Goal: Task Accomplishment & Management: Use online tool/utility

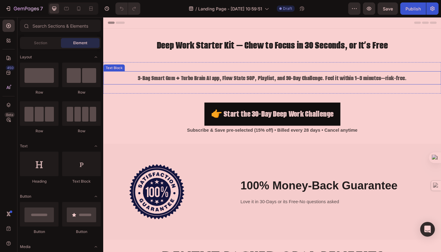
click at [237, 85] on p "3-Bag Smart Gum + Turbo Brain AI app, Flow State SOP, Playlist, and 30-Day Chal…" at bounding box center [287, 83] width 367 height 13
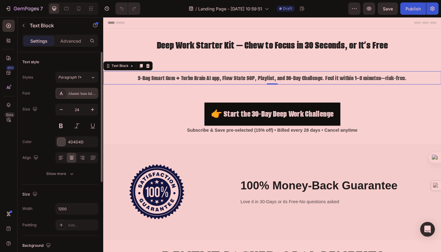
click at [88, 94] on div "Alumni Sans Inline One" at bounding box center [82, 94] width 29 height 6
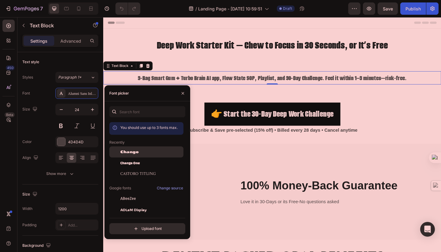
click at [147, 193] on div "Chango" at bounding box center [146, 198] width 74 height 11
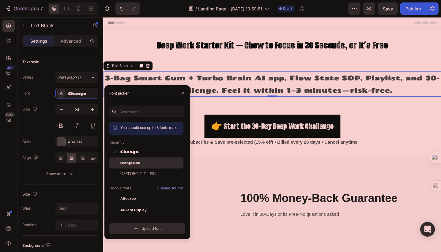
click at [148, 161] on div "Changa One" at bounding box center [151, 163] width 62 height 6
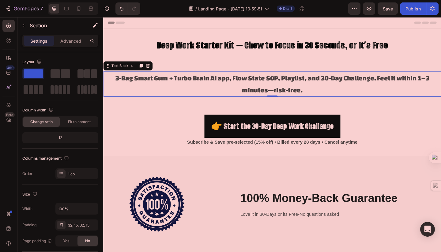
click at [223, 174] on div "Image 100% Money-Back Guarantee Heading Love it in 30-Days or its Free-No quest…" at bounding box center [287, 220] width 368 height 104
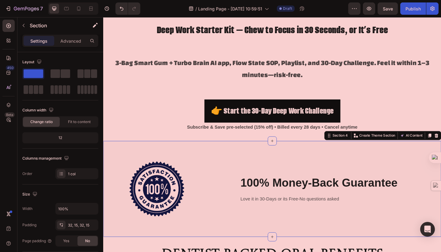
scroll to position [33, 0]
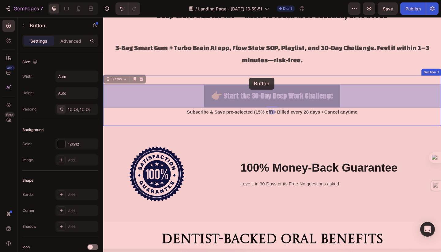
drag, startPoint x: 262, startPoint y: 91, endPoint x: 262, endPoint y: 82, distance: 8.3
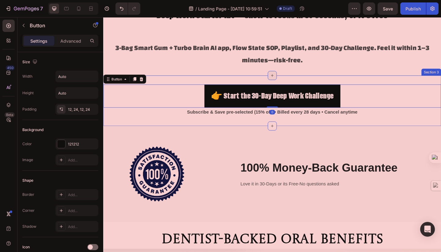
click at [289, 82] on icon at bounding box center [287, 80] width 5 height 5
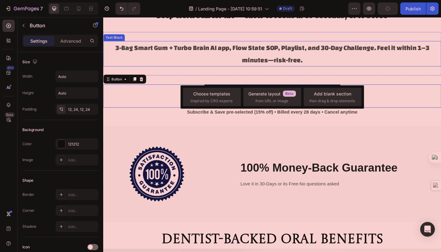
click at [291, 58] on p "3-Bag Smart Gum + Turbo Brain AI app, Flow State SOP, Playlist, and 30-Day Chal…" at bounding box center [287, 57] width 367 height 26
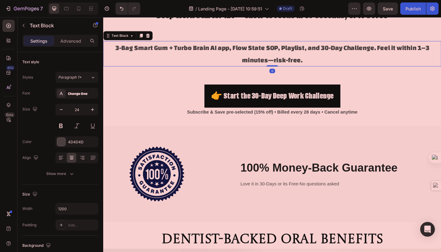
drag, startPoint x: 288, startPoint y: 69, endPoint x: 289, endPoint y: 63, distance: 6.2
click at [289, 63] on div "3-Bag Smart Gum + Turbo Brain AI app, Flow State SOP, Playlist, and 30-Day Chal…" at bounding box center [287, 57] width 368 height 28
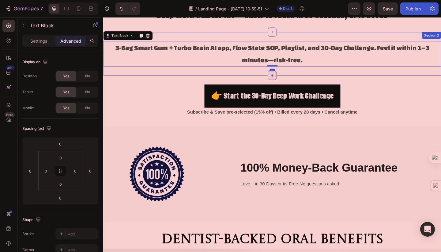
click at [285, 85] on div at bounding box center [287, 81] width 10 height 10
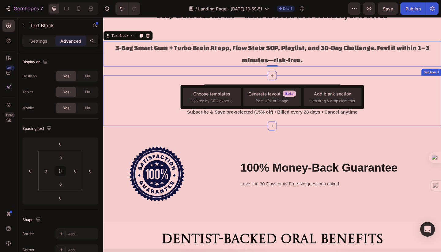
click at [269, 85] on div "👉 Start the 30-Day Deep Work Challenge Button Subscribe & Save pre-selected (15…" at bounding box center [287, 108] width 368 height 55
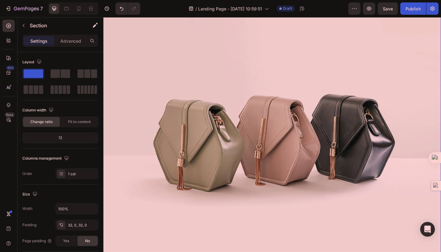
scroll to position [296, 0]
click at [251, 148] on img at bounding box center [287, 144] width 368 height 276
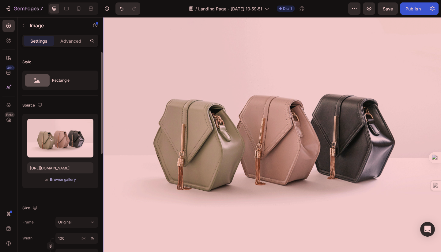
click at [66, 178] on div "Browse gallery" at bounding box center [63, 180] width 26 height 6
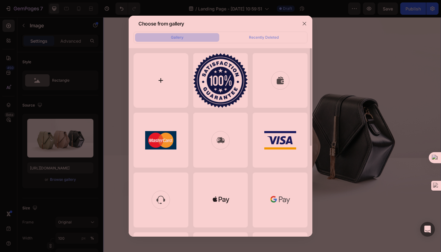
click at [161, 74] on input "file" at bounding box center [161, 80] width 55 height 55
click at [163, 87] on input "file" at bounding box center [161, 80] width 55 height 55
click at [173, 69] on input "file" at bounding box center [161, 80] width 55 height 55
click at [303, 24] on icon "button" at bounding box center [304, 23] width 5 height 5
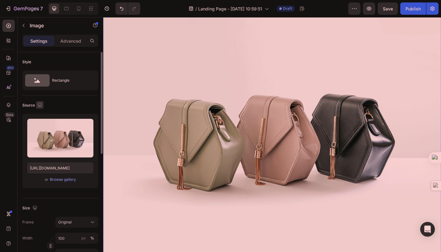
click at [39, 105] on icon "button" at bounding box center [40, 105] width 4 height 4
click at [43, 135] on icon "button" at bounding box center [41, 137] width 6 height 6
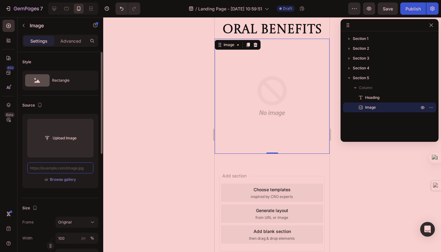
scroll to position [0, 0]
click at [35, 106] on div "Source" at bounding box center [32, 105] width 21 height 8
click at [42, 105] on icon "button" at bounding box center [40, 105] width 6 height 6
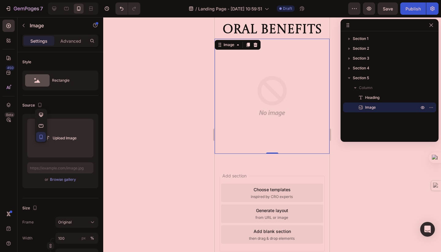
click at [30, 104] on div "Source" at bounding box center [32, 105] width 21 height 8
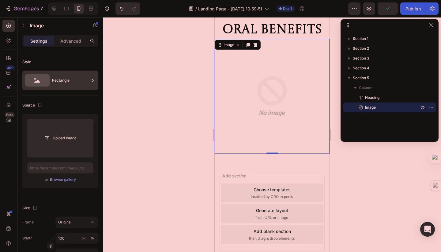
click at [71, 83] on div "Rectangle" at bounding box center [70, 80] width 37 height 14
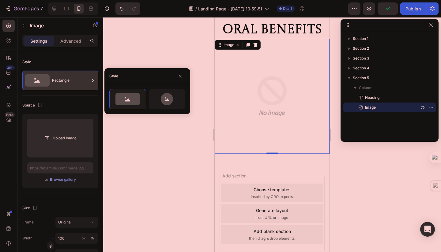
click at [71, 83] on div "Rectangle" at bounding box center [70, 80] width 37 height 14
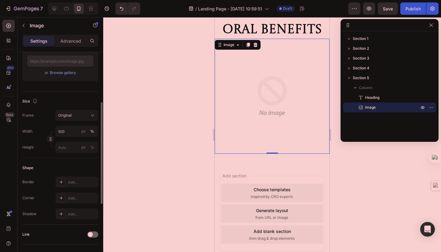
scroll to position [107, 0]
click at [25, 24] on icon "button" at bounding box center [23, 25] width 5 height 5
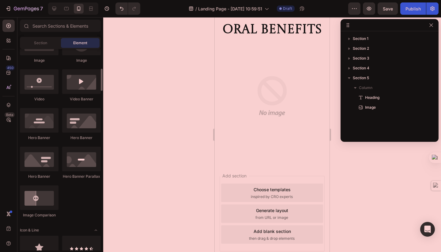
scroll to position [222, 0]
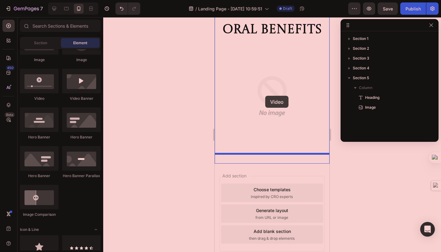
drag, startPoint x: 262, startPoint y: 105, endPoint x: 265, endPoint y: 96, distance: 9.4
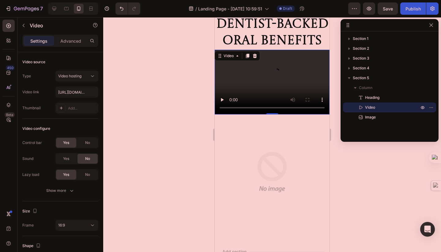
scroll to position [266, 0]
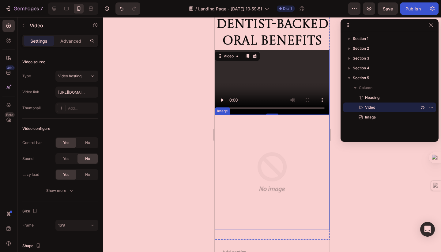
click at [266, 165] on img at bounding box center [272, 172] width 115 height 115
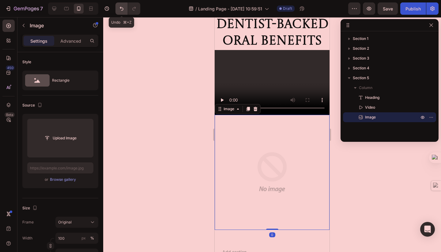
click at [122, 9] on icon "Undo/Redo" at bounding box center [122, 9] width 6 height 6
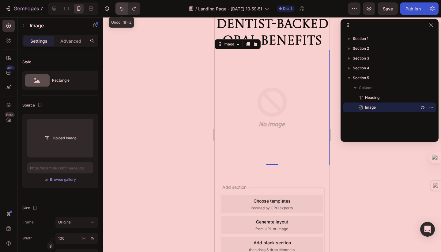
click at [122, 9] on icon "Undo/Redo" at bounding box center [122, 9] width 6 height 6
type input "[URL][DOMAIN_NAME]"
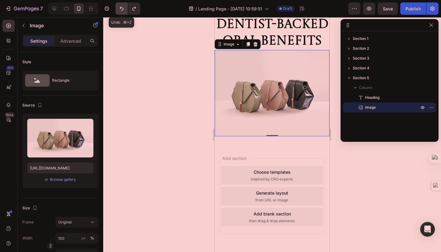
click at [122, 9] on icon "Undo/Redo" at bounding box center [122, 9] width 6 height 6
click at [237, 47] on div "Image" at bounding box center [228, 43] width 25 height 7
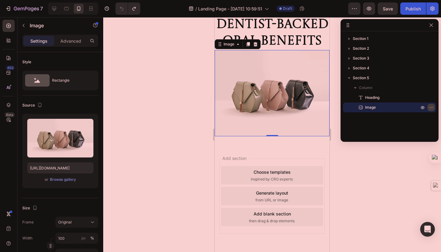
click at [432, 107] on icon "button" at bounding box center [431, 107] width 5 height 5
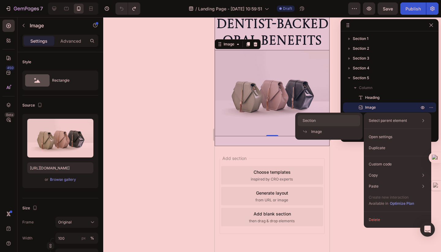
click at [317, 126] on div "Section" at bounding box center [329, 131] width 63 height 11
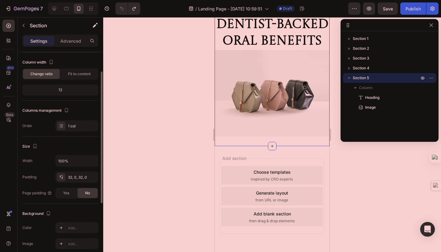
scroll to position [0, 0]
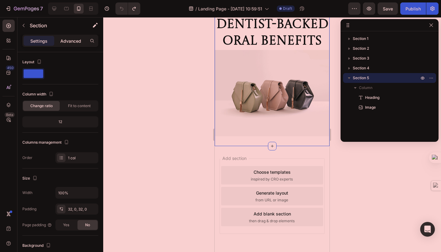
click at [64, 40] on p "Advanced" at bounding box center [70, 41] width 21 height 6
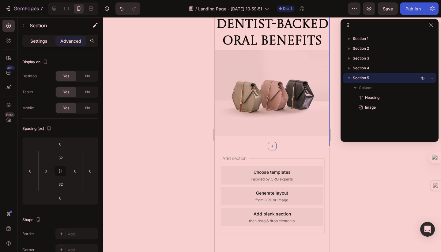
click at [28, 43] on div "Settings" at bounding box center [39, 41] width 31 height 10
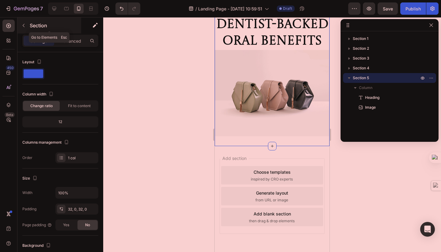
click at [26, 21] on button "button" at bounding box center [24, 26] width 10 height 10
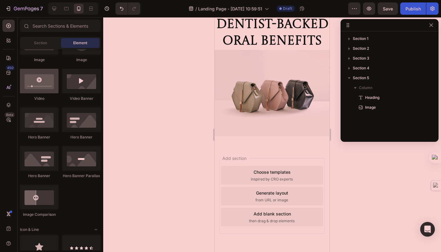
click at [50, 85] on div at bounding box center [39, 81] width 39 height 25
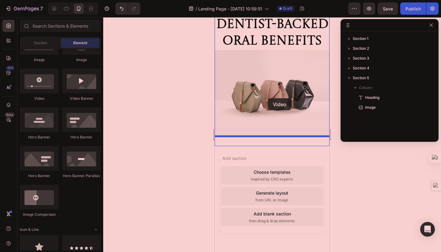
drag, startPoint x: 248, startPoint y: 106, endPoint x: 268, endPoint y: 98, distance: 21.9
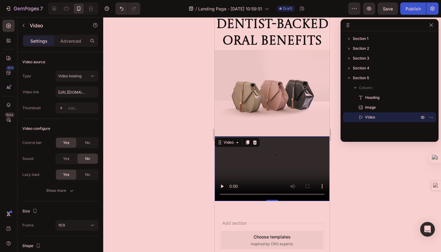
click at [268, 98] on img at bounding box center [272, 93] width 115 height 86
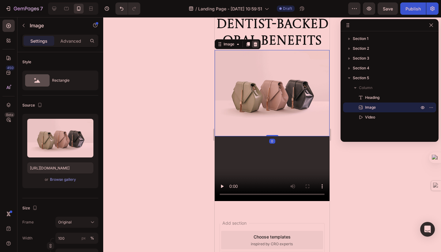
click at [257, 45] on icon at bounding box center [256, 44] width 4 height 4
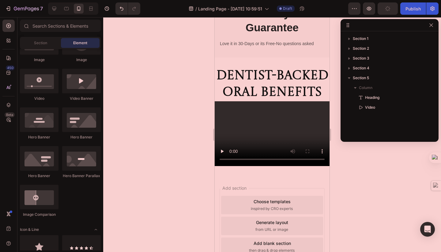
scroll to position [213, 0]
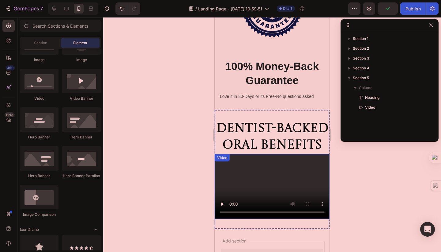
click at [269, 154] on video at bounding box center [272, 186] width 115 height 65
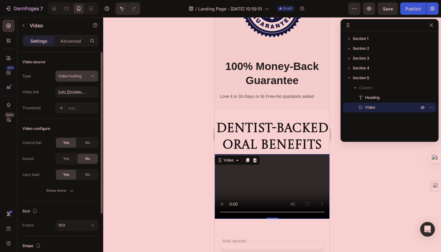
click at [79, 77] on span "Video hosting" at bounding box center [69, 76] width 23 height 5
click at [43, 66] on div "Video source" at bounding box center [60, 62] width 76 height 10
click at [71, 108] on div "Add..." at bounding box center [82, 108] width 29 height 6
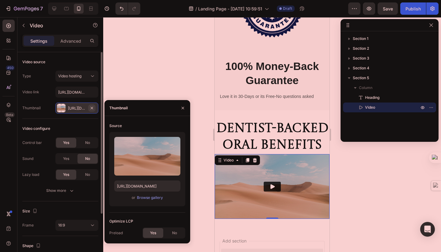
click at [91, 108] on icon "button" at bounding box center [92, 107] width 5 height 5
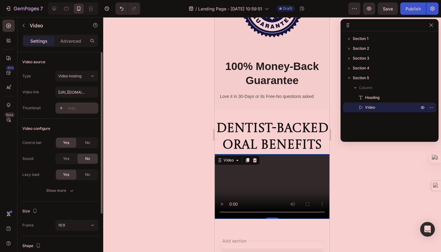
click at [61, 107] on icon at bounding box center [61, 107] width 5 height 5
type input "[URL][DOMAIN_NAME]"
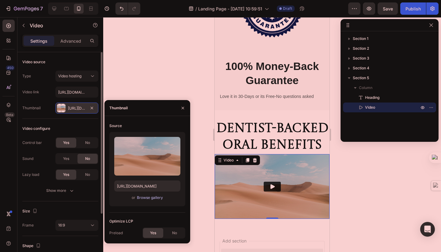
click at [154, 196] on div "Browse gallery" at bounding box center [150, 198] width 26 height 6
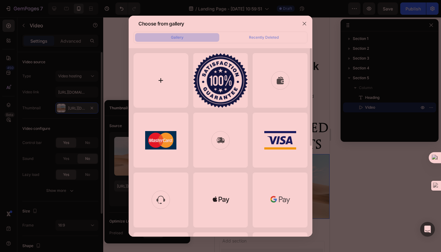
click at [169, 91] on input "file" at bounding box center [161, 80] width 55 height 55
click at [302, 22] on button "button" at bounding box center [305, 24] width 10 height 10
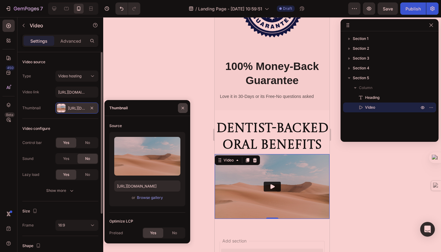
click at [185, 104] on button "button" at bounding box center [183, 108] width 10 height 10
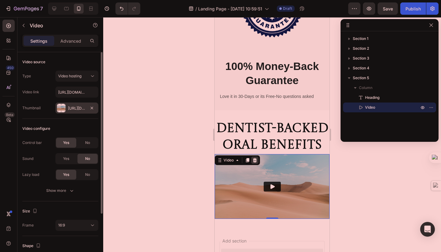
click at [254, 158] on icon at bounding box center [255, 160] width 5 height 5
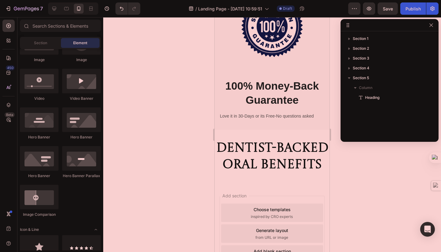
click at [71, 95] on div "Video Banner" at bounding box center [81, 85] width 39 height 32
click at [76, 88] on div at bounding box center [81, 81] width 39 height 25
click at [238, 192] on span "Add section" at bounding box center [234, 195] width 29 height 6
click at [125, 3] on button "Undo/Redo" at bounding box center [122, 8] width 12 height 12
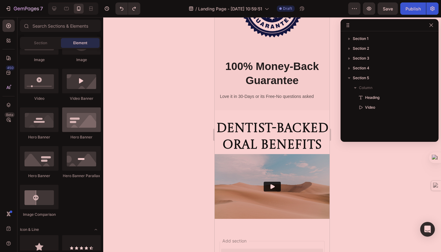
scroll to position [439, 0]
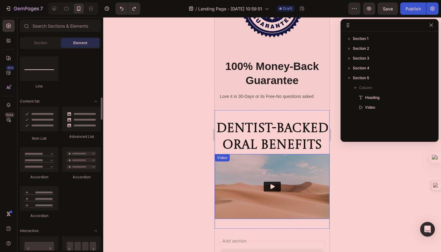
click at [288, 154] on img at bounding box center [272, 186] width 115 height 65
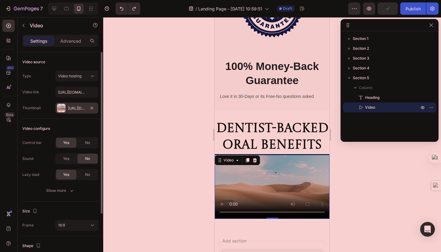
click at [87, 106] on div "[URL][DOMAIN_NAME]" at bounding box center [76, 107] width 43 height 11
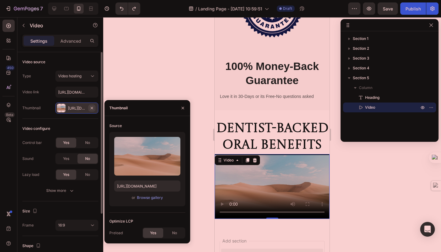
click at [94, 109] on button "button" at bounding box center [91, 107] width 7 height 7
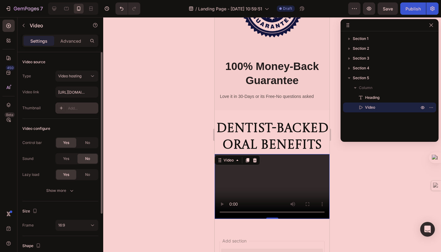
click at [78, 106] on div "Add..." at bounding box center [82, 108] width 29 height 6
type input "[URL][DOMAIN_NAME]"
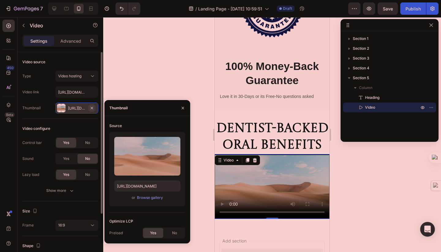
click at [93, 107] on icon "button" at bounding box center [92, 107] width 5 height 5
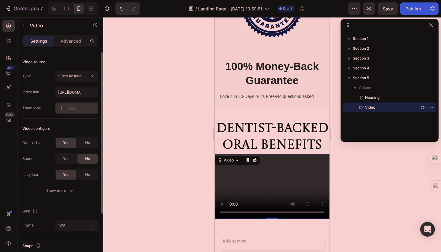
click at [60, 108] on icon at bounding box center [61, 107] width 5 height 5
type input "[URL][DOMAIN_NAME]"
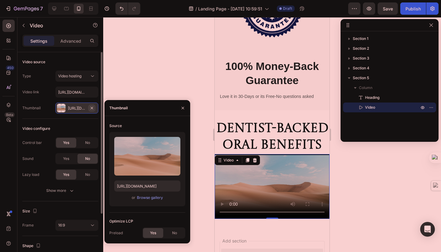
click at [92, 108] on icon "button" at bounding box center [92, 107] width 5 height 5
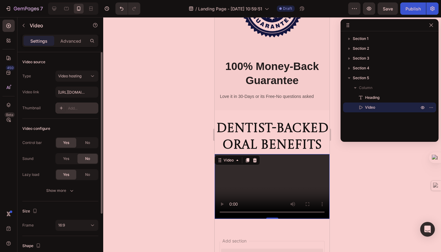
click at [76, 106] on div "Add..." at bounding box center [82, 108] width 29 height 6
type input "[URL][DOMAIN_NAME]"
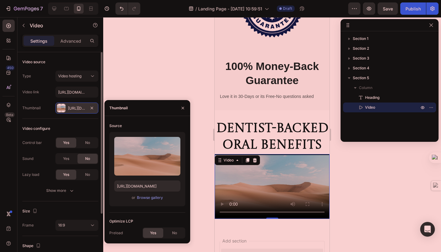
click at [98, 105] on div "[URL][DOMAIN_NAME]" at bounding box center [76, 107] width 43 height 11
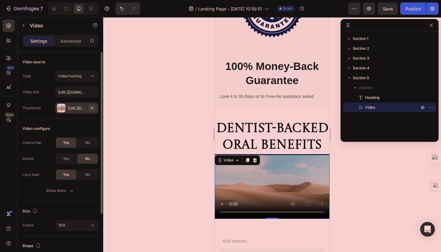
click at [93, 105] on icon "button" at bounding box center [92, 107] width 5 height 5
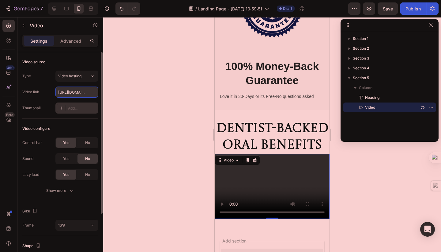
click at [87, 93] on input "[URL][DOMAIN_NAME]" at bounding box center [76, 91] width 43 height 11
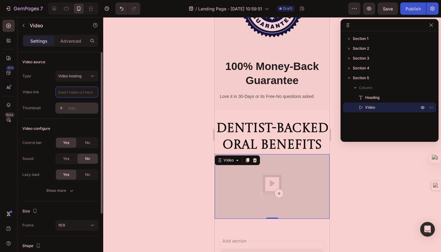
paste input "[URL][DOMAIN_NAME]"
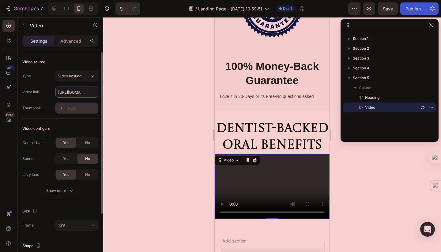
scroll to position [0, 54]
type input "[URL][DOMAIN_NAME]"
click at [85, 126] on div "Video configure" at bounding box center [60, 129] width 76 height 10
click at [257, 154] on video at bounding box center [272, 186] width 115 height 65
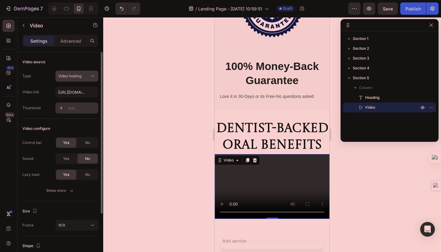
click at [85, 78] on div "Video hosting" at bounding box center [73, 76] width 31 height 6
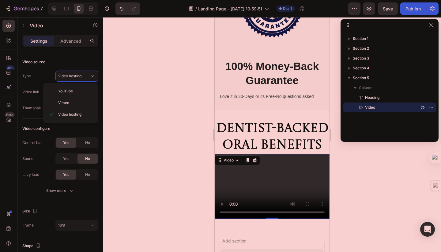
click at [124, 86] on div at bounding box center [272, 134] width 338 height 235
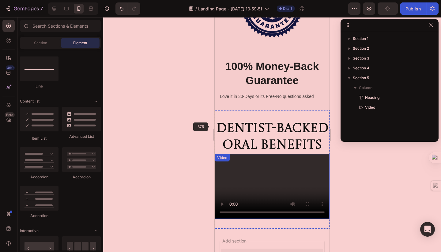
click at [222, 154] on video at bounding box center [272, 186] width 115 height 65
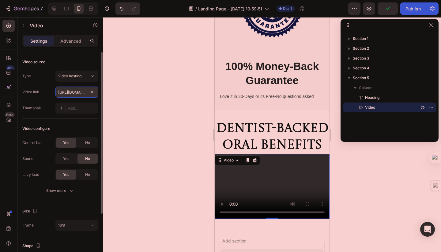
click at [75, 95] on input "[URL][DOMAIN_NAME]" at bounding box center [76, 91] width 43 height 11
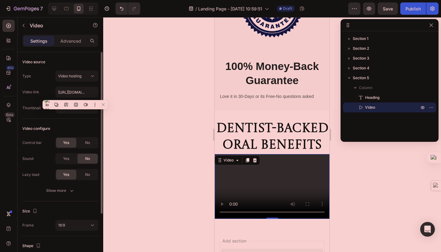
click at [83, 201] on div "Video source Type Video hosting Video link [URL][DOMAIN_NAME] Thumbnail Add..." at bounding box center [60, 218] width 76 height 35
click at [85, 124] on div "Video configure" at bounding box center [60, 129] width 76 height 10
click at [81, 109] on div "Add..." at bounding box center [82, 108] width 29 height 6
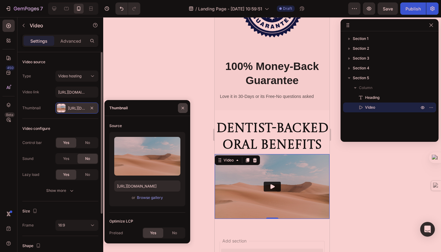
click at [184, 109] on icon "button" at bounding box center [183, 107] width 5 height 5
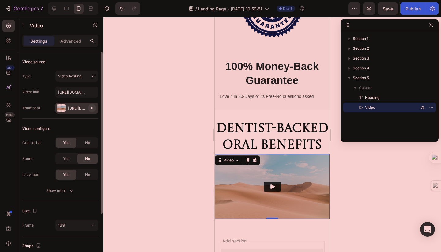
click at [90, 110] on button "button" at bounding box center [91, 107] width 7 height 7
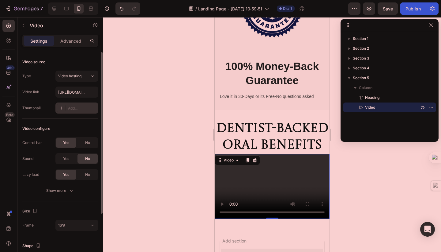
click at [178, 141] on div at bounding box center [272, 134] width 338 height 235
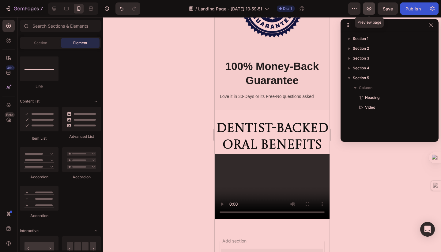
click at [370, 12] on button "button" at bounding box center [369, 8] width 12 height 12
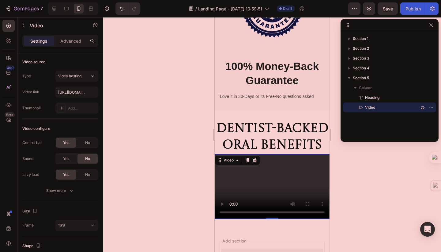
click at [246, 154] on video at bounding box center [272, 186] width 115 height 65
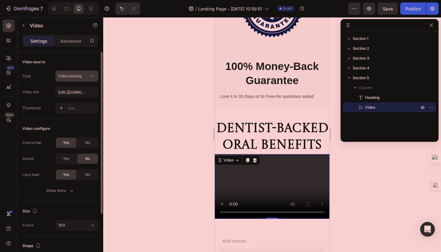
click at [79, 74] on span "Video hosting" at bounding box center [69, 76] width 23 height 5
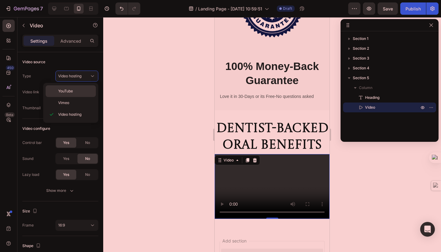
click at [86, 90] on p "YouTube" at bounding box center [75, 91] width 35 height 6
type input "[URL][DOMAIN_NAME]"
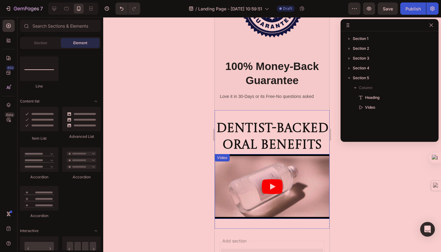
click at [248, 154] on article at bounding box center [272, 186] width 115 height 65
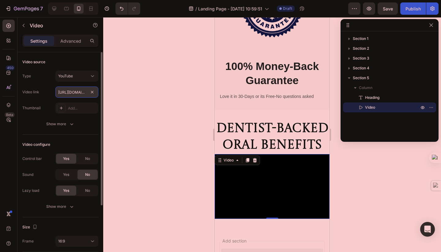
click at [84, 90] on input "[URL][DOMAIN_NAME]" at bounding box center [76, 91] width 43 height 11
paste input "[URL][DOMAIN_NAME]"
type input "[URL][DOMAIN_NAME]"
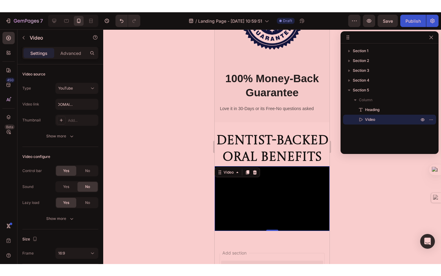
scroll to position [0, 0]
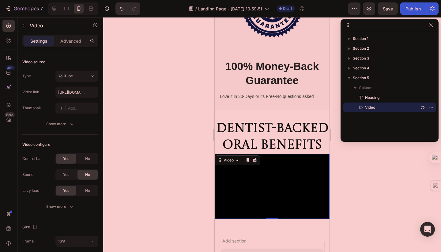
click at [162, 137] on div at bounding box center [272, 134] width 338 height 235
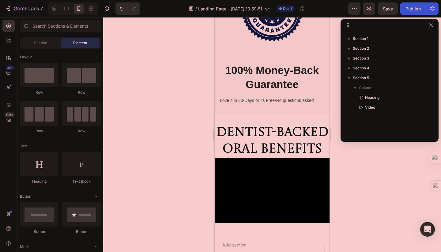
click at [146, 199] on div at bounding box center [272, 134] width 338 height 235
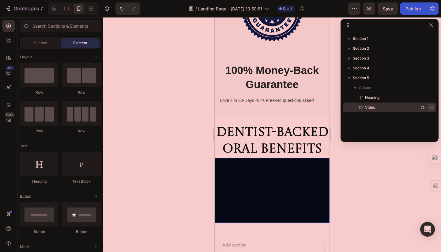
click at [434, 109] on icon "button" at bounding box center [431, 107] width 5 height 5
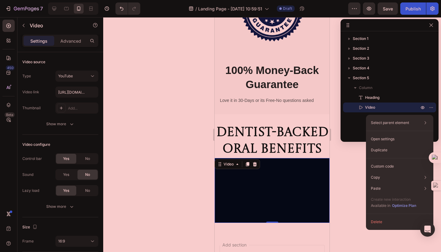
click at [353, 172] on div at bounding box center [272, 134] width 338 height 235
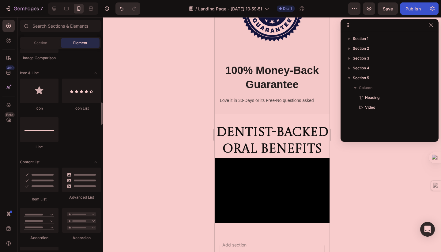
scroll to position [390, 0]
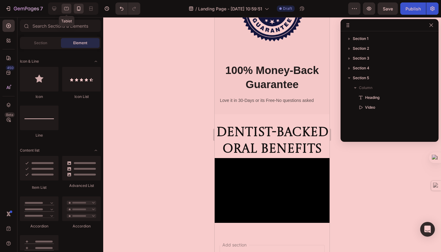
click at [70, 10] on icon at bounding box center [66, 9] width 6 height 6
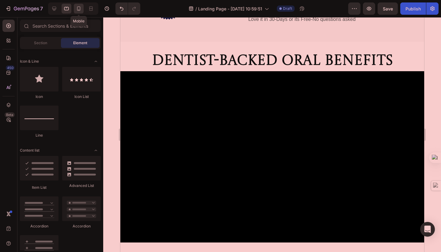
click at [80, 11] on icon at bounding box center [79, 9] width 6 height 6
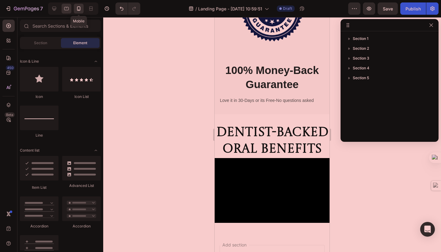
click at [67, 10] on icon at bounding box center [66, 8] width 5 height 3
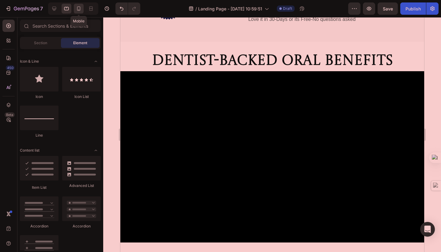
click at [78, 10] on icon at bounding box center [79, 9] width 6 height 6
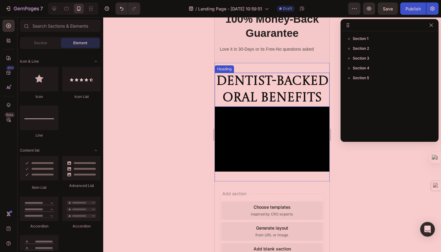
scroll to position [320, 0]
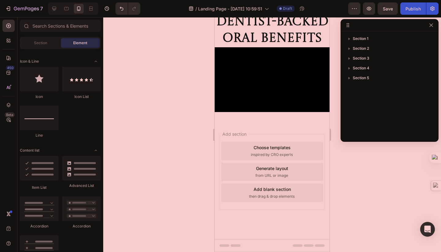
click at [171, 148] on div at bounding box center [272, 134] width 338 height 235
click at [430, 25] on icon "button" at bounding box center [431, 25] width 5 height 5
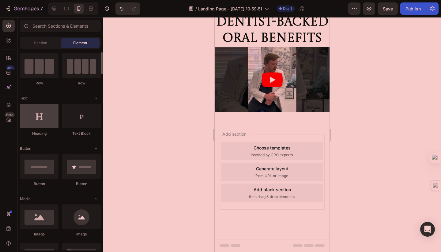
scroll to position [0, 0]
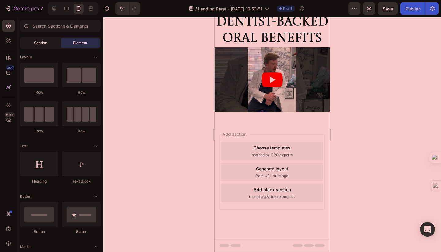
click at [39, 42] on span "Section" at bounding box center [40, 43] width 13 height 6
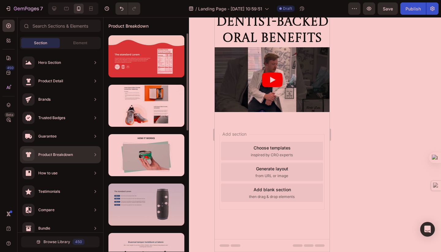
click at [133, 195] on div at bounding box center [147, 204] width 76 height 42
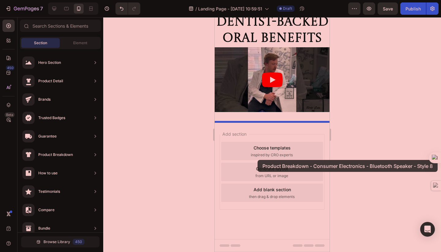
drag, startPoint x: 380, startPoint y: 221, endPoint x: 258, endPoint y: 160, distance: 136.7
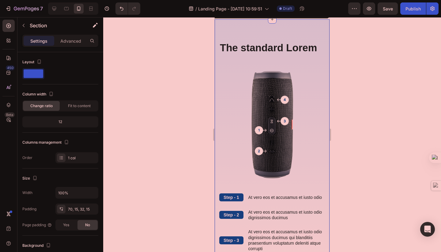
scroll to position [440, 0]
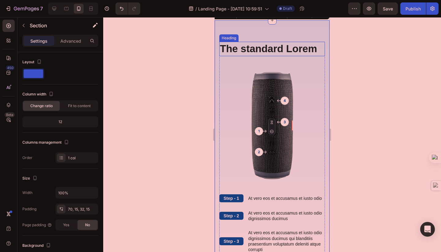
click at [282, 49] on h2 "The standard Lorem" at bounding box center [272, 49] width 106 height 14
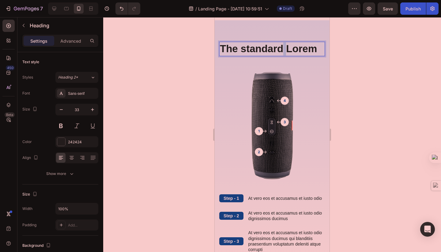
click at [282, 49] on h2 "The standard Lorem" at bounding box center [272, 49] width 106 height 14
click at [282, 49] on p "The standard Lorem" at bounding box center [272, 48] width 105 height 13
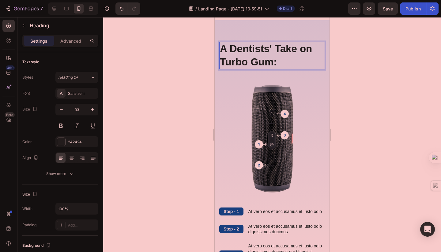
click at [223, 49] on p "A Dentists' Take on Turbo Gum:" at bounding box center [272, 55] width 105 height 26
click at [223, 48] on p "A Dentists' Take on Turbo Gum:" at bounding box center [272, 55] width 105 height 26
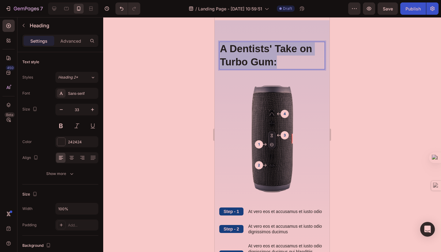
click at [223, 48] on p "A Dentists' Take on Turbo Gum:" at bounding box center [272, 55] width 105 height 26
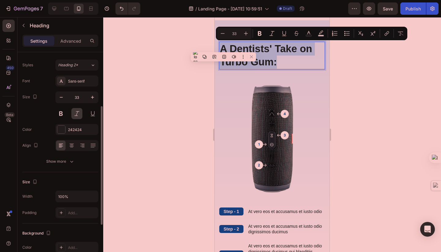
scroll to position [0, 0]
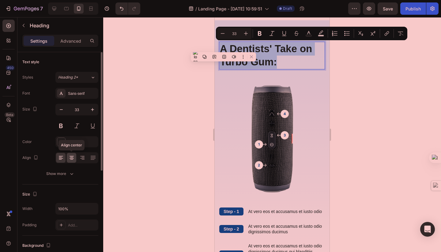
click at [73, 159] on icon at bounding box center [71, 159] width 3 height 1
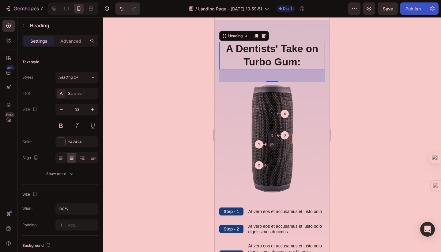
click at [193, 132] on div at bounding box center [272, 134] width 338 height 235
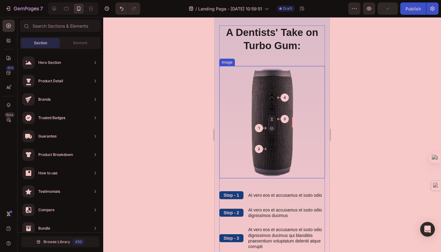
scroll to position [458, 0]
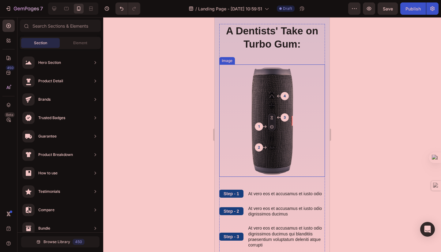
click at [269, 143] on img at bounding box center [272, 120] width 106 height 112
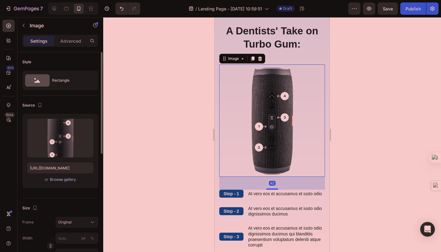
click at [62, 181] on div "Browse gallery" at bounding box center [63, 180] width 26 height 6
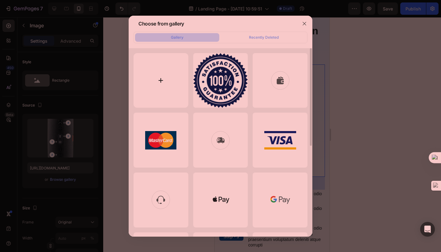
click at [159, 81] on input "file" at bounding box center [161, 80] width 55 height 55
type input "C:\fakepath\15 3.PNG"
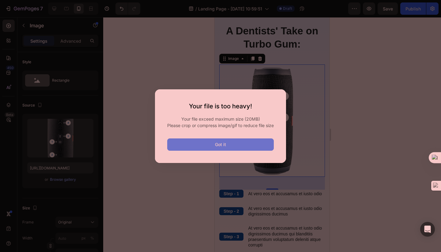
click at [234, 148] on button "Got it" at bounding box center [220, 144] width 107 height 12
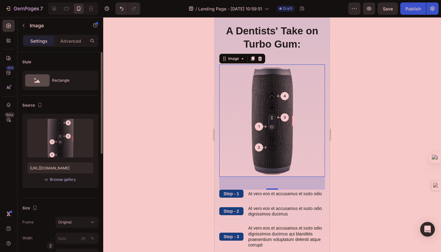
click at [61, 180] on div "Browse gallery" at bounding box center [63, 180] width 26 height 6
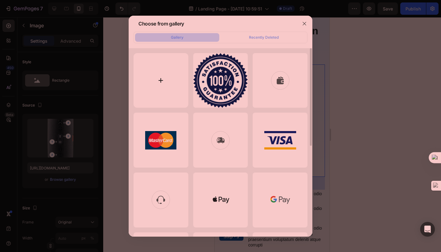
click at [159, 79] on input "file" at bounding box center [161, 80] width 55 height 55
type input "C:\fakepath\15 3.PNG"
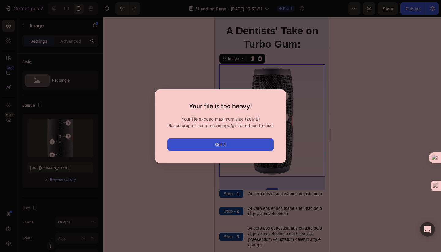
click at [248, 154] on div "Your file is too heavy! Your file exceed maximum size (20MB) Please crop or com…" at bounding box center [220, 126] width 131 height 74
click at [250, 149] on button "Got it" at bounding box center [220, 144] width 107 height 12
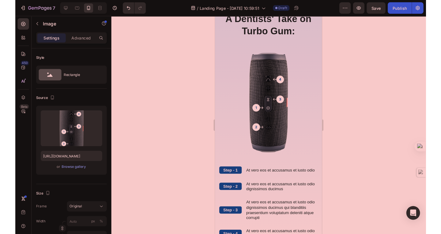
scroll to position [471, 0]
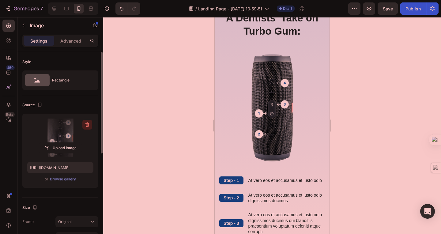
click at [89, 125] on icon "button" at bounding box center [87, 125] width 6 height 6
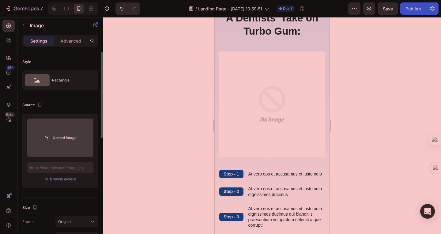
scroll to position [465, 0]
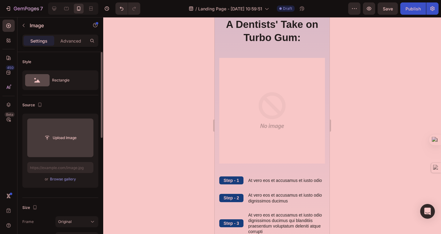
type input "C:\fakepath\13 2-compressed.pdf"
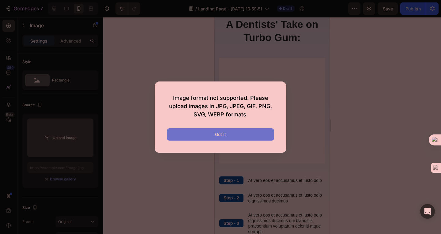
click at [177, 135] on button "Got it" at bounding box center [220, 134] width 107 height 12
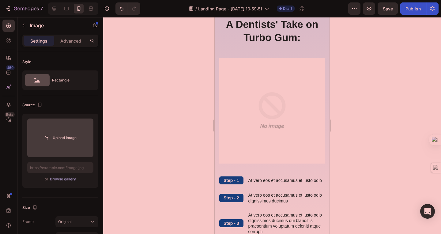
click at [56, 177] on div "Browse gallery" at bounding box center [63, 180] width 26 height 6
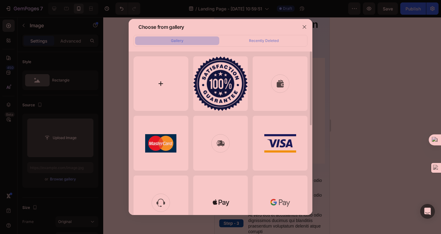
click at [154, 86] on input "file" at bounding box center [161, 83] width 55 height 55
type input "C:\fakepath\13 2.PNG"
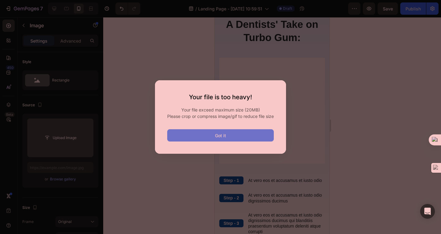
click at [244, 141] on button "Got it" at bounding box center [220, 135] width 107 height 12
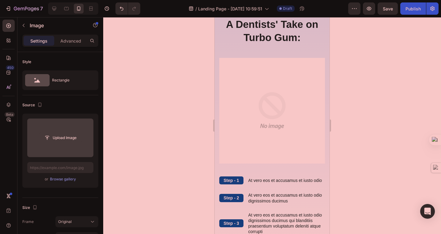
click at [68, 138] on input "file" at bounding box center [60, 138] width 42 height 10
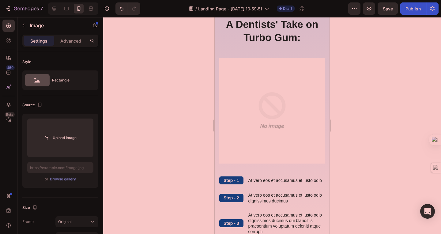
type input "C:\fakepath\13 2.PNG"
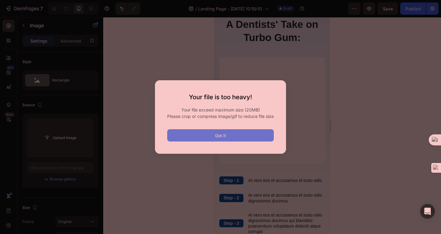
click at [242, 142] on button "Got it" at bounding box center [220, 135] width 107 height 12
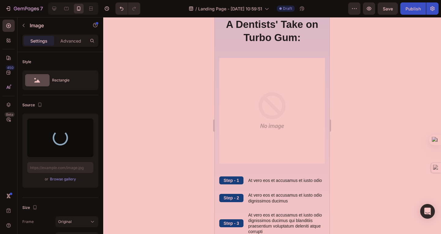
type input "[URL][DOMAIN_NAME]"
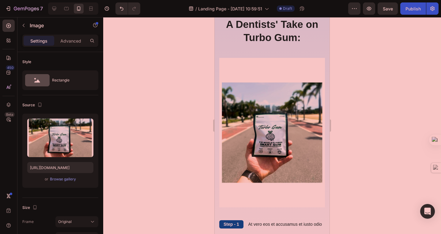
scroll to position [509, 0]
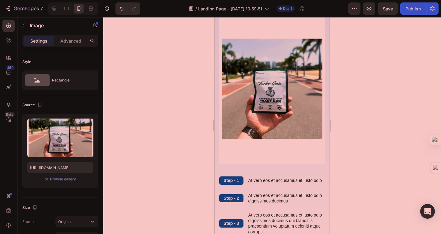
click at [271, 97] on img at bounding box center [272, 89] width 106 height 150
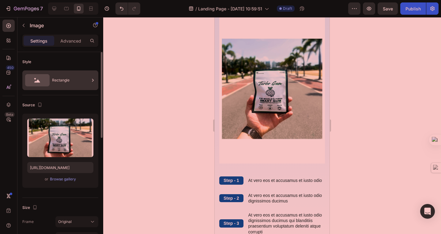
click at [65, 86] on div "Rectangle" at bounding box center [70, 80] width 37 height 14
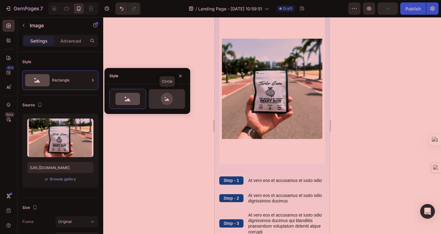
click at [168, 100] on icon at bounding box center [167, 99] width 5 height 2
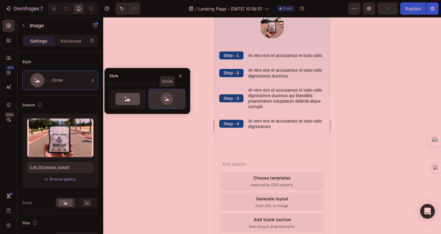
scroll to position [383, 0]
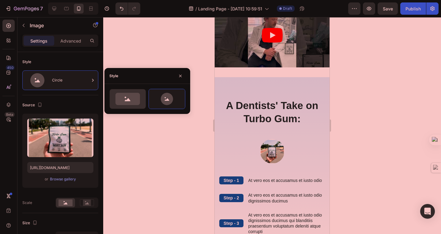
click at [128, 107] on div at bounding box center [128, 99] width 36 height 20
type input "100"
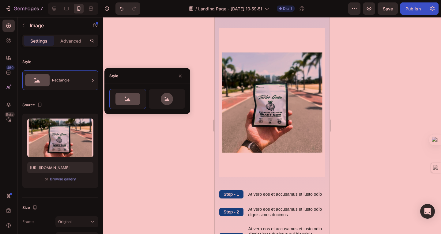
scroll to position [513, 0]
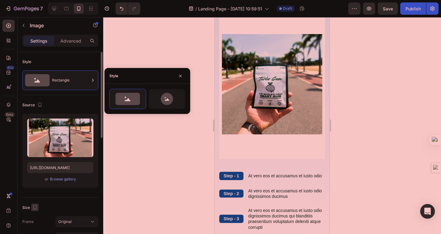
click at [36, 207] on icon "button" at bounding box center [35, 207] width 6 height 6
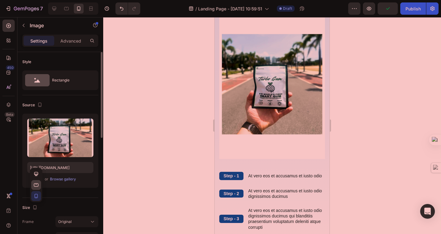
click at [36, 183] on icon "button" at bounding box center [36, 184] width 5 height 3
type input "[URL][DOMAIN_NAME]"
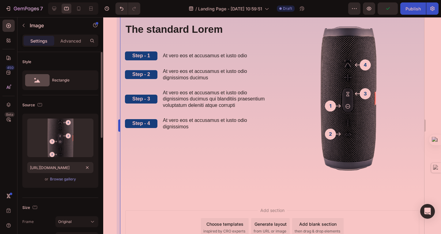
scroll to position [447, 0]
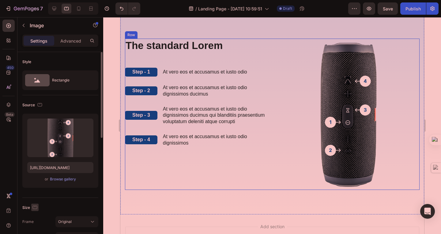
click at [34, 204] on icon "button" at bounding box center [35, 207] width 6 height 6
click at [38, 194] on icon "button" at bounding box center [36, 196] width 6 height 6
type input "[URL][DOMAIN_NAME]"
type input "100"
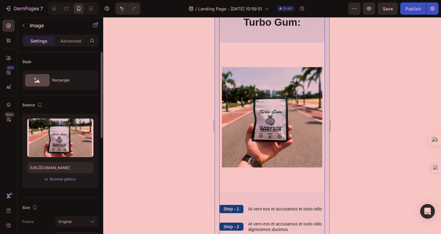
scroll to position [484, 0]
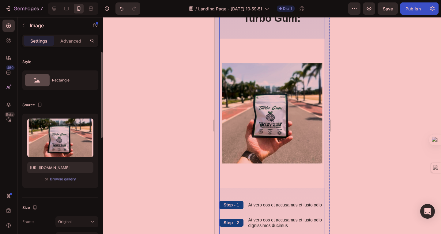
click at [167, 179] on div at bounding box center [272, 125] width 338 height 217
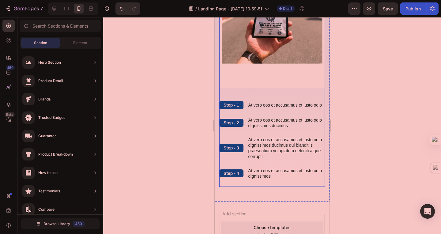
scroll to position [584, 0]
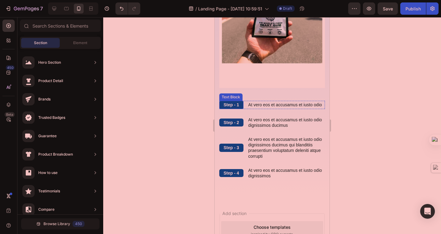
click at [238, 105] on p "Step - 1" at bounding box center [232, 105] width 16 height 6
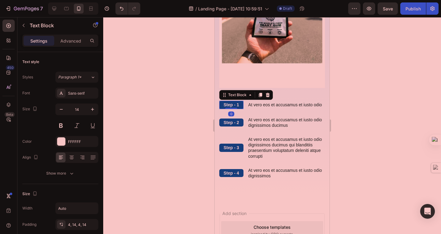
click at [238, 105] on p "Step - 1" at bounding box center [232, 105] width 16 height 6
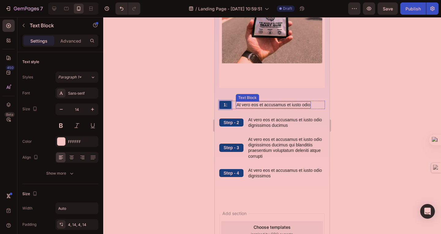
click at [255, 107] on p "At vero eos et accusamus et iusto odio" at bounding box center [274, 105] width 74 height 6
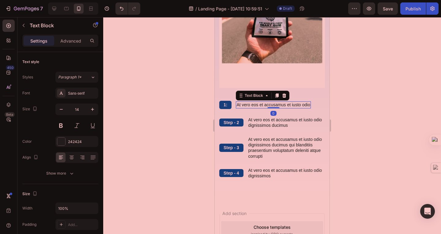
click at [255, 107] on p "At vero eos et accusamus et iusto odio" at bounding box center [274, 105] width 74 height 6
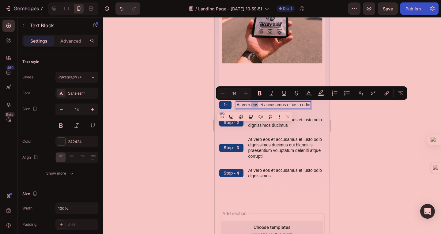
click at [251, 105] on p "At vero eos et accusamus et iusto odio" at bounding box center [274, 105] width 74 height 6
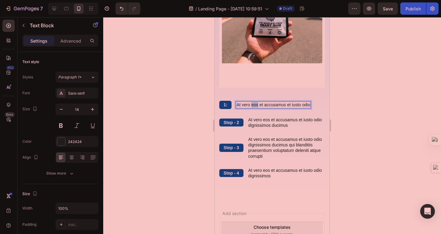
click at [251, 105] on p "At vero eos et accusamus et iusto odio" at bounding box center [274, 105] width 74 height 6
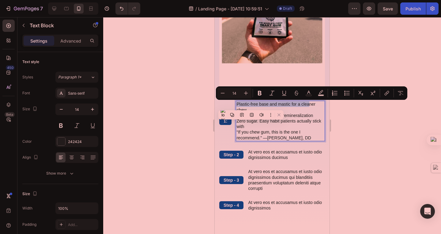
scroll to position [584, 0]
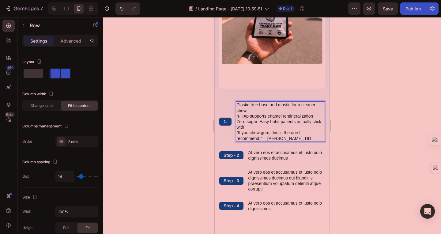
click at [236, 116] on div "1: Text Block Plastic-free base and mastic for a cleaner chew n-HAp supports en…" at bounding box center [272, 121] width 106 height 40
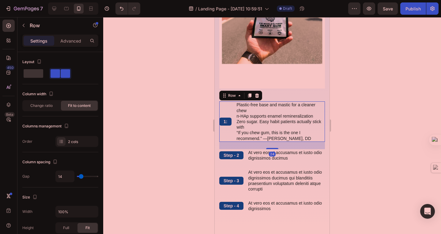
click at [236, 116] on div "1: Text Block Plastic-free base and mastic for a cleaner chew n-HAp supports en…" at bounding box center [272, 121] width 106 height 40
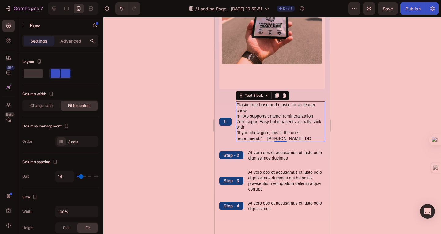
click at [238, 116] on p "n-HAp supports enamel remineralization" at bounding box center [281, 116] width 88 height 6
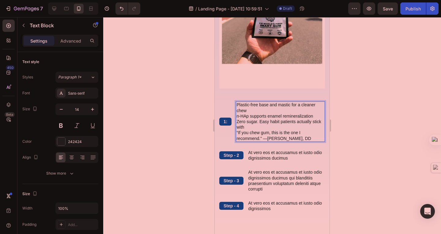
click at [238, 116] on p "n-HAp supports enamel remineralization" at bounding box center [281, 116] width 88 height 6
click at [237, 115] on p "n-HAp supports enamel remineralization" at bounding box center [281, 116] width 88 height 6
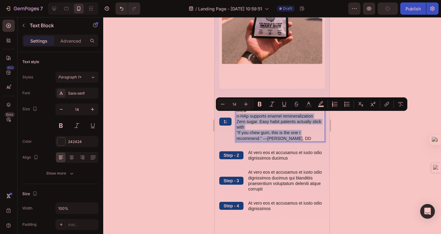
drag, startPoint x: 237, startPoint y: 115, endPoint x: 303, endPoint y: 141, distance: 70.3
click at [303, 141] on div "Plastic-free base and mastic for a cleaner chew n-HAp supports enamel remineral…" at bounding box center [280, 121] width 89 height 40
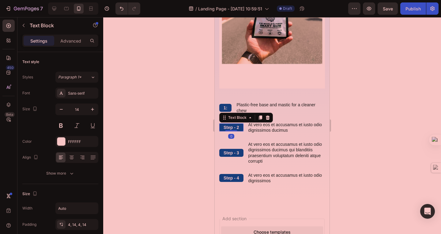
click at [238, 127] on p "Step - 2" at bounding box center [232, 128] width 16 height 6
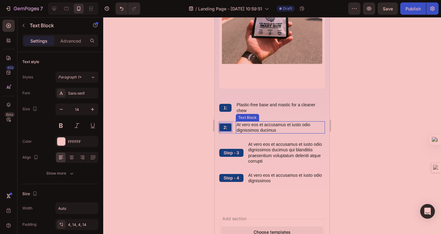
click at [240, 126] on p "At vero eos et accusamus et iusto odio dignissimos ducimus" at bounding box center [281, 127] width 88 height 11
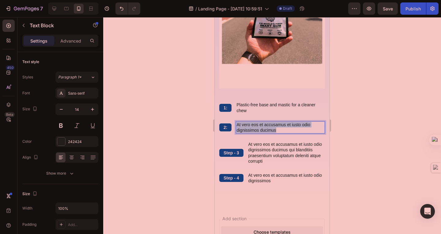
click at [240, 126] on p "At vero eos et accusamus et iusto odio dignissimos ducimus" at bounding box center [281, 127] width 88 height 11
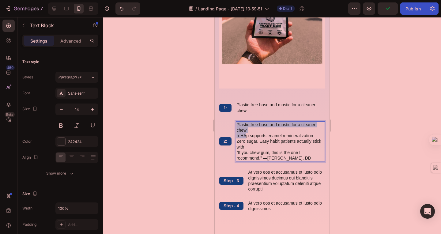
drag, startPoint x: 246, startPoint y: 134, endPoint x: 238, endPoint y: 121, distance: 15.2
click at [238, 121] on div "Plastic-free base and mastic for a cleaner chew n-HAp supports enamel remineral…" at bounding box center [280, 141] width 89 height 40
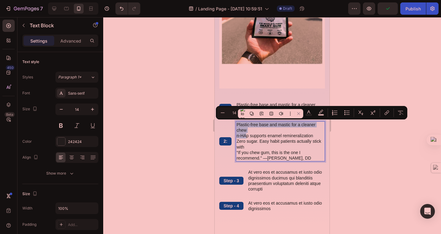
click at [250, 132] on p "Plastic-free base and mastic for a cleaner chew" at bounding box center [281, 127] width 88 height 11
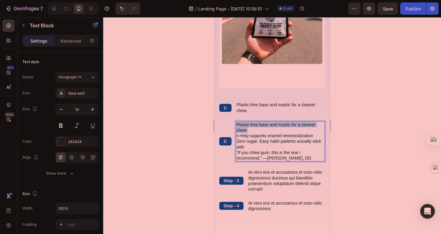
click at [250, 132] on p "Plastic-free base and mastic for a cleaner chew" at bounding box center [281, 127] width 88 height 11
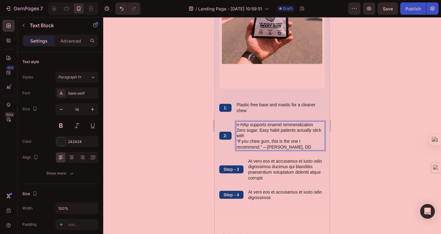
click at [243, 135] on p "Zero sugar. Easy habit patients actually stick with" at bounding box center [281, 133] width 88 height 11
click at [238, 129] on p "Zero sugar. Easy habit patients actually stick with" at bounding box center [281, 133] width 88 height 11
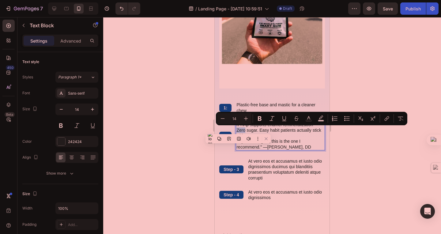
click at [238, 129] on p "Zero sugar. Easy habit patients actually stick with" at bounding box center [281, 133] width 88 height 11
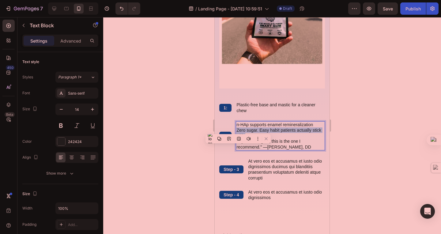
click at [238, 129] on p "Zero sugar. Easy habit patients actually stick with" at bounding box center [281, 133] width 88 height 11
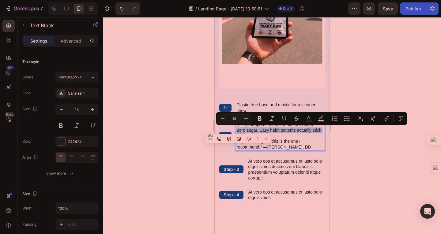
click at [238, 129] on p "Zero sugar. Easy habit patients actually stick with" at bounding box center [281, 133] width 88 height 11
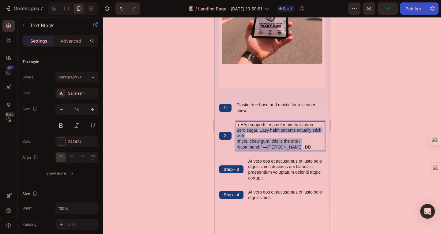
drag, startPoint x: 237, startPoint y: 129, endPoint x: 295, endPoint y: 148, distance: 61.0
click at [295, 148] on div "n-HAp supports enamel remineralization Zero sugar. Easy habit patients actually…" at bounding box center [280, 135] width 89 height 29
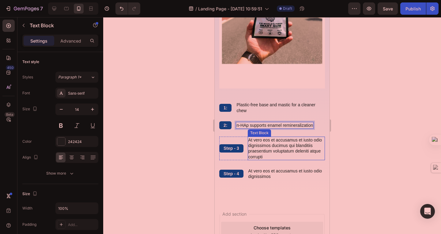
scroll to position [584, 0]
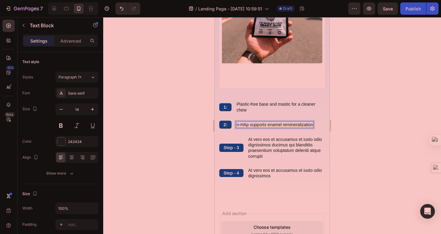
click at [248, 124] on p "n-HAp supports enamel remineralization" at bounding box center [275, 125] width 77 height 6
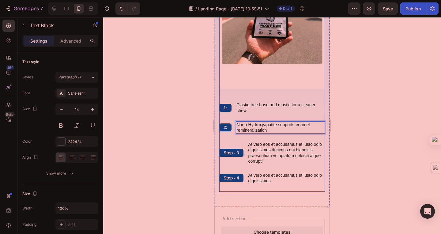
click at [257, 141] on div "The standard Lorem Heading 1: Text Block Plastic-free base and mastic for a cle…" at bounding box center [272, 146] width 106 height 90
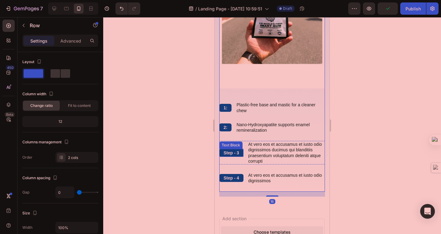
click at [233, 154] on p "Step - 3" at bounding box center [232, 153] width 16 height 6
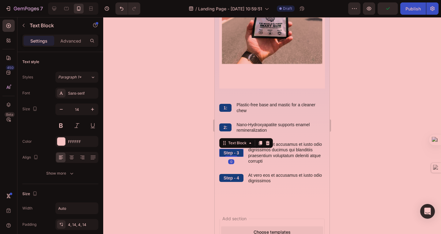
click at [233, 154] on p "Step - 3" at bounding box center [232, 153] width 16 height 6
click at [236, 154] on p "Step - 3" at bounding box center [232, 153] width 16 height 6
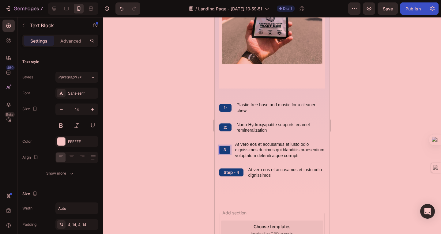
scroll to position [581, 0]
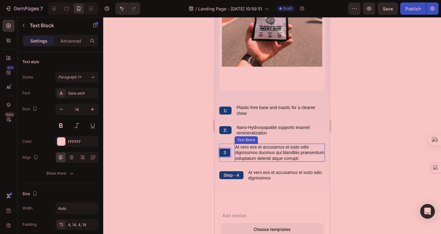
click at [246, 148] on p "At vero eos et accusamus et iusto odio dignissimos ducimus qui blanditiis praes…" at bounding box center [279, 152] width 89 height 17
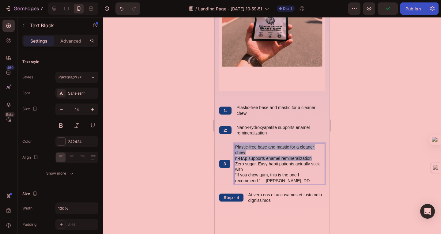
drag, startPoint x: 312, startPoint y: 158, endPoint x: 236, endPoint y: 148, distance: 76.3
click at [236, 148] on div "Plastic-free base and mastic for a cleaner chew n-HAp supports enamel remineral…" at bounding box center [280, 164] width 90 height 40
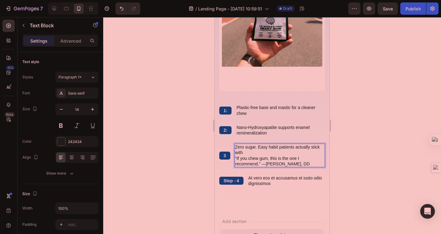
click at [258, 149] on p "Zero sugar. Easy habit patients actually stick with" at bounding box center [279, 149] width 89 height 11
click at [266, 154] on p "Zero sugar. Easy habit patients actually stick with" at bounding box center [279, 149] width 89 height 11
click at [236, 158] on p "“If you chew gum, this is the one I recommend.” —[PERSON_NAME], DD" at bounding box center [279, 161] width 89 height 11
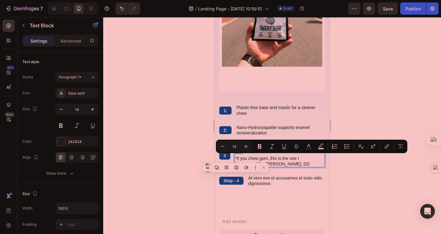
click at [238, 158] on p "“If you chew gum, this is the one I recommend.” —[PERSON_NAME], DD" at bounding box center [279, 161] width 89 height 11
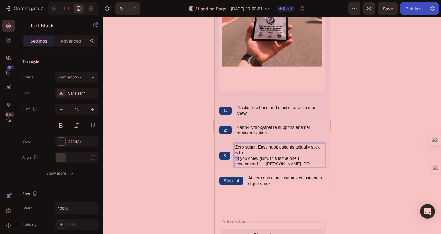
click at [238, 158] on p "“If you chew gum, this is the one I recommend.” —[PERSON_NAME], DD" at bounding box center [279, 161] width 89 height 11
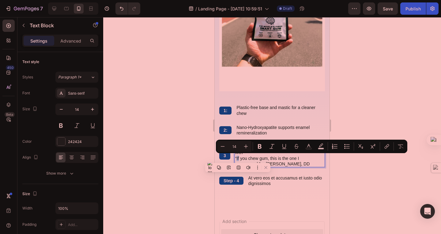
click at [237, 158] on p "“If you chew gum, this is the one I recommend.” —[PERSON_NAME], DD" at bounding box center [279, 161] width 89 height 11
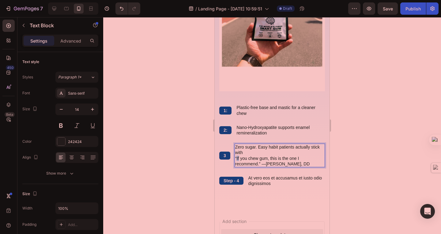
click at [237, 158] on p "“If you chew gum, this is the one I recommend.” —[PERSON_NAME], DD" at bounding box center [279, 161] width 89 height 11
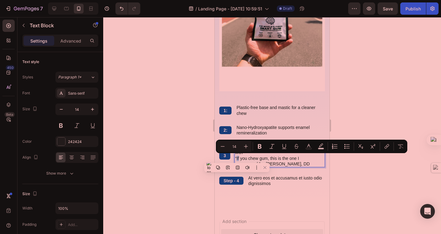
click at [237, 158] on p "“If you chew gum, this is the one I recommend.” —[PERSON_NAME], DD" at bounding box center [279, 161] width 89 height 11
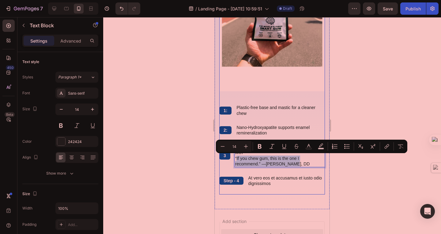
drag, startPoint x: 237, startPoint y: 158, endPoint x: 280, endPoint y: 169, distance: 44.9
click at [281, 170] on div "The standard Lorem Heading 1: Text Block Plastic-free base and mastic for a cle…" at bounding box center [272, 149] width 106 height 90
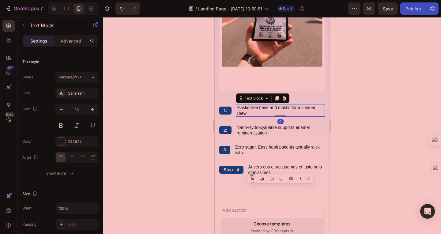
click at [268, 113] on p "Plastic-free base and mastic for a cleaner chew" at bounding box center [281, 110] width 88 height 11
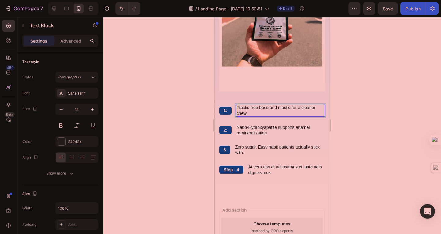
click at [290, 106] on p "Plastic-free base and mastic for a cleaner chew" at bounding box center [281, 110] width 88 height 11
click at [266, 130] on p "Nano-Hydroxyapatite supports enamel remineralization" at bounding box center [281, 130] width 88 height 11
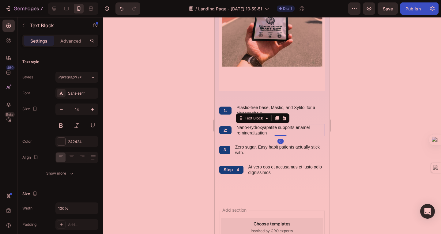
click at [261, 137] on div "The standard Lorem Heading 1: Text Block Plastic-free base, Mastic, and Xylitol…" at bounding box center [272, 143] width 106 height 79
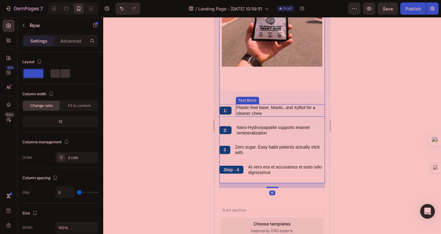
click at [269, 113] on p "Plastic-free base, Mastic, and Xylitol for a cleaner chew" at bounding box center [281, 110] width 88 height 11
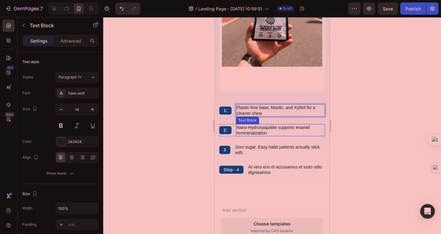
click at [270, 134] on p "Nano-Hydroxyapatite supports enamel remineralization" at bounding box center [281, 130] width 88 height 11
click at [263, 126] on p "Nano-Hydroxyapatite supports enamel remineralization." at bounding box center [281, 130] width 88 height 11
click at [275, 133] on p "Nano-Hydroxyapatite supports enamel remineralization." at bounding box center [281, 130] width 88 height 11
click at [265, 127] on p "Nano-Hydroxyapatite supports enamel remineralization." at bounding box center [281, 130] width 88 height 11
click at [215, 17] on lt-span "Ignore" at bounding box center [215, 17] width 0 height 0
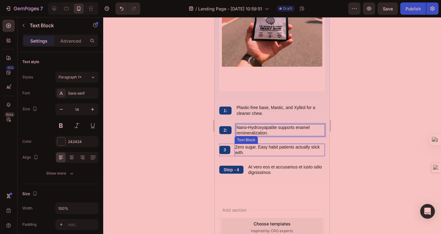
click at [271, 151] on p "Zero sugar. Easy habit patients actually stick with." at bounding box center [279, 149] width 89 height 11
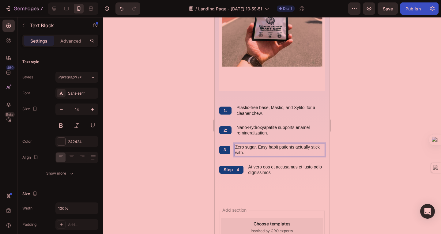
click at [265, 152] on p "Zero sugar. Easy habit patients actually stick with." at bounding box center [279, 149] width 89 height 11
click at [259, 147] on p "Zero sugar. Easy habit patients actually stick with." at bounding box center [279, 149] width 89 height 11
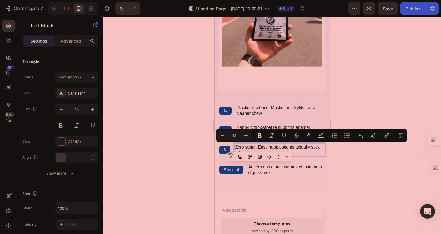
click at [267, 150] on p "Zero sugar. Easy habit patients actually stick with." at bounding box center [279, 149] width 89 height 11
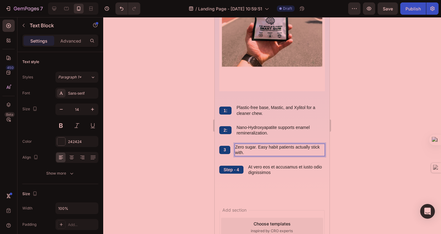
click at [260, 155] on p "Zero sugar. Easy habit patients actually stick with." at bounding box center [279, 149] width 89 height 11
click at [270, 173] on p "At vero eos et accusamus et iusto odio dignissimos" at bounding box center [287, 169] width 76 height 11
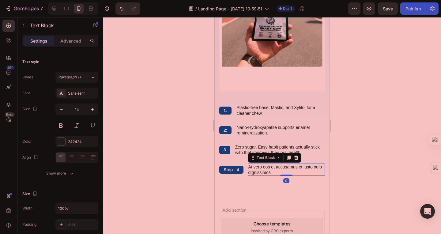
click at [270, 173] on p "At vero eos et accusamus et iusto odio dignissimos" at bounding box center [287, 169] width 76 height 11
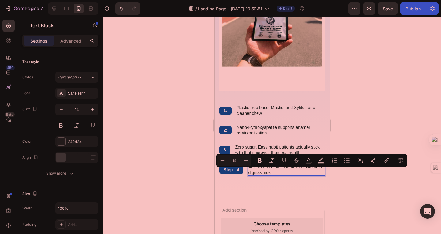
click at [270, 173] on p "At vero eos et accusamus et iusto odio dignissimos" at bounding box center [287, 169] width 76 height 11
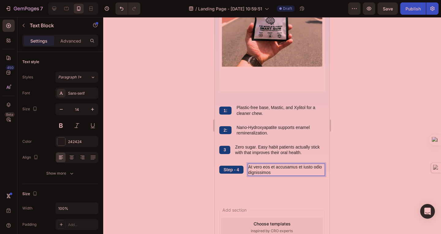
click at [270, 173] on p "At vero eos et accusamus et iusto odio dignissimos" at bounding box center [287, 169] width 76 height 11
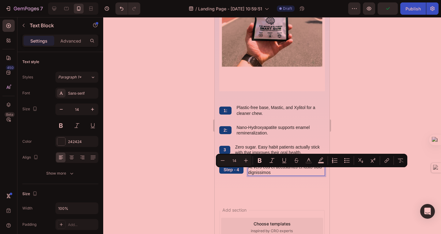
click at [270, 173] on p "At vero eos et accusamus et iusto odio dignissimos" at bounding box center [287, 169] width 76 height 11
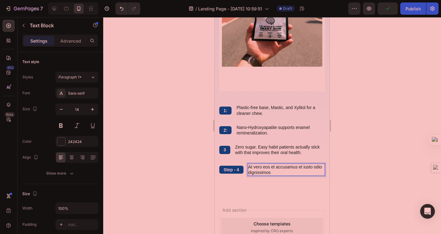
click at [252, 171] on p "At vero eos et accusamus et iusto odio dignissimos" at bounding box center [287, 169] width 76 height 11
click at [250, 166] on p "At vero eos et accusamus et iusto odio dignissimos" at bounding box center [287, 169] width 76 height 11
click at [237, 169] on p "Step - 4" at bounding box center [232, 170] width 16 height 6
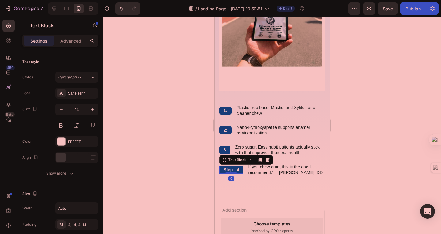
click at [237, 169] on p "Step - 4" at bounding box center [232, 170] width 16 height 6
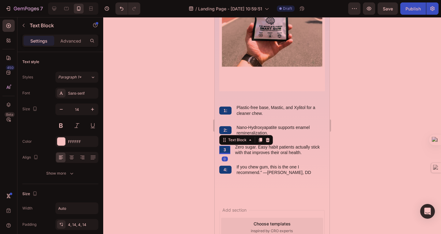
click at [225, 151] on p "3" at bounding box center [225, 150] width 2 height 6
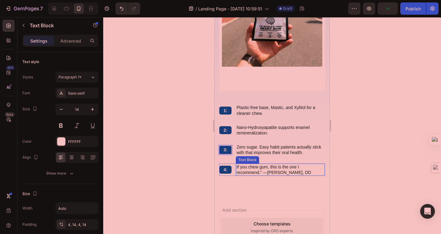
click at [261, 172] on p "If you chew gum, this is the one I recommend.” —[PERSON_NAME], DD" at bounding box center [281, 169] width 88 height 11
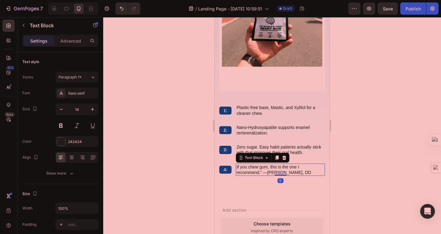
click at [215, 17] on lt-span "Ignore" at bounding box center [215, 17] width 0 height 0
click at [238, 166] on p "If you chew gum, this is the one I recommend.” —[PERSON_NAME], DD" at bounding box center [281, 169] width 88 height 11
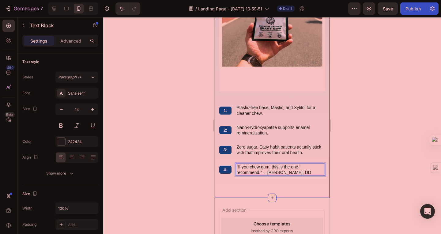
click at [280, 185] on div "The standard Lorem Heading 1: Text Block Plastic-free base, Mastic, and Xylitol…" at bounding box center [272, 44] width 106 height 287
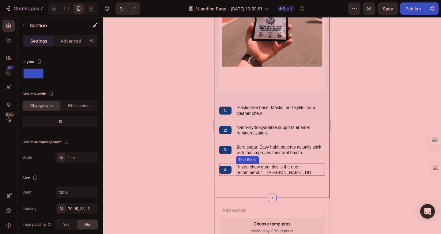
click at [284, 174] on p ""If you chew gum, this is the one I recommend.” —[PERSON_NAME], DD" at bounding box center [281, 169] width 88 height 11
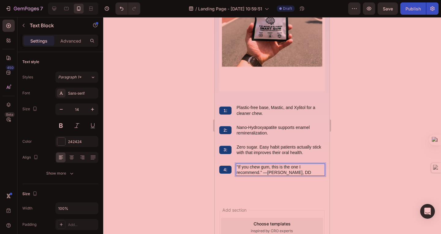
click at [284, 174] on p ""If you chew gum, this is the one I recommend.” —[PERSON_NAME], DD" at bounding box center [281, 169] width 88 height 11
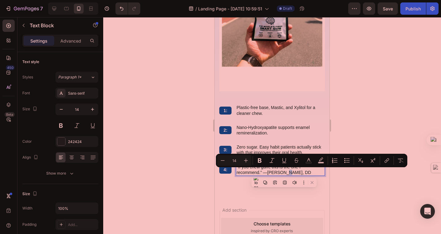
click at [284, 174] on p ""If you chew gum, this is the one I recommend.” —[PERSON_NAME], DD" at bounding box center [281, 169] width 88 height 11
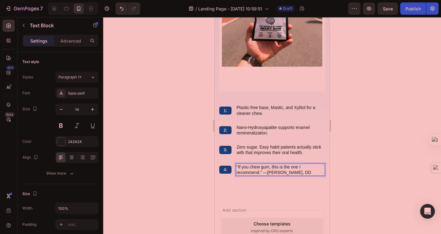
click at [383, 152] on div at bounding box center [272, 125] width 338 height 217
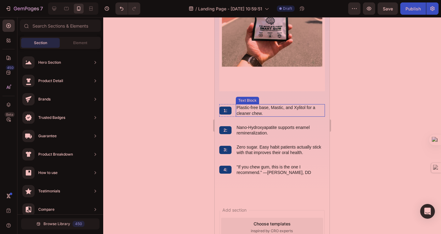
click at [301, 106] on p "Plastic-free base, Mastic, and Xylitol for a cleaner chew." at bounding box center [281, 110] width 88 height 11
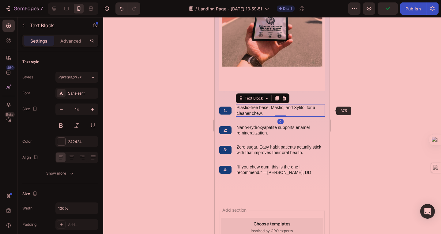
click at [371, 123] on div at bounding box center [272, 125] width 338 height 217
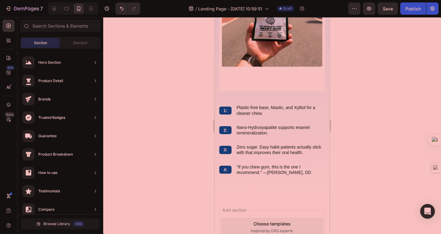
scroll to position [592, 0]
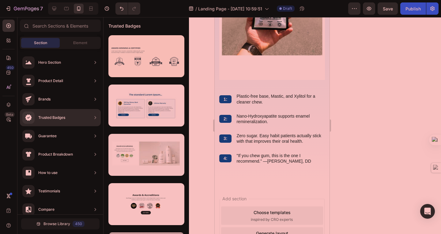
click at [68, 114] on div "Trusted Badges" at bounding box center [60, 117] width 81 height 17
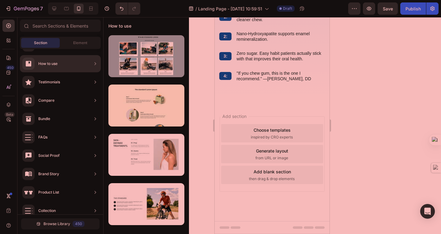
scroll to position [190, 0]
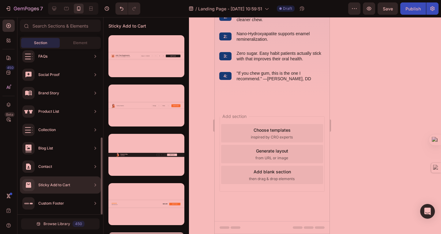
click at [65, 181] on div "Sticky Add to Cart" at bounding box center [46, 185] width 48 height 12
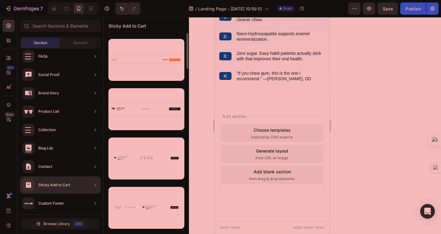
scroll to position [0, 0]
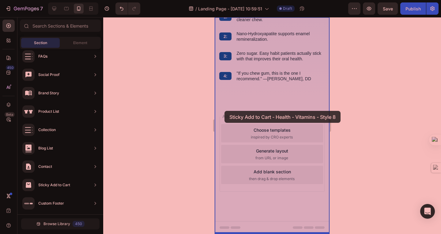
drag, startPoint x: 363, startPoint y: 78, endPoint x: 224, endPoint y: 111, distance: 142.8
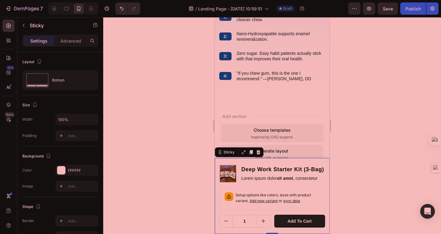
click at [378, 186] on div at bounding box center [272, 125] width 338 height 217
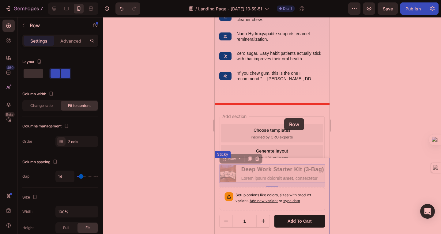
drag, startPoint x: 288, startPoint y: 165, endPoint x: 284, endPoint y: 118, distance: 46.5
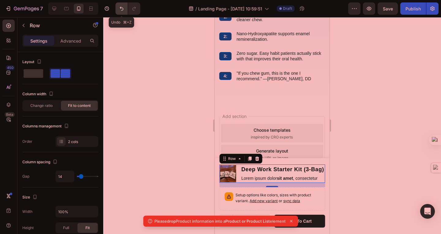
click at [120, 4] on button "Undo/Redo" at bounding box center [122, 8] width 12 height 12
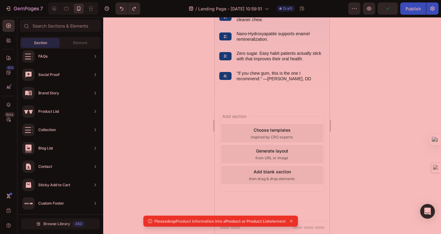
click at [264, 105] on div "Add section Choose templates inspired by CRO experts Generate layout from URL o…" at bounding box center [272, 162] width 115 height 117
click at [262, 113] on div "Add section Choose templates inspired by CRO experts Generate layout from URL o…" at bounding box center [272, 162] width 115 height 117
click at [269, 101] on div at bounding box center [272, 104] width 9 height 9
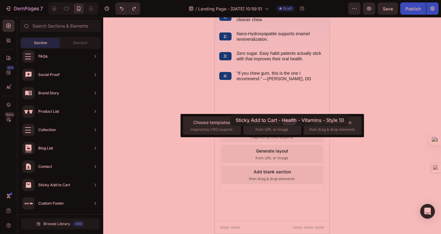
drag, startPoint x: 148, startPoint y: 154, endPoint x: 231, endPoint y: 114, distance: 92.1
click at [231, 0] on div "7 / Landing Page - [DATE] 10:59:51 Draft Preview Save Publish 450 Beta Sections…" at bounding box center [220, 0] width 441 height 0
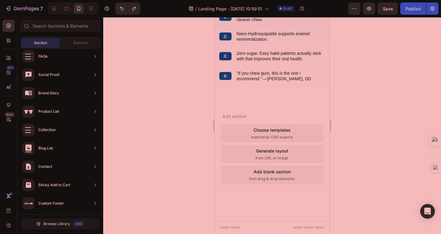
click at [366, 90] on div at bounding box center [272, 125] width 338 height 217
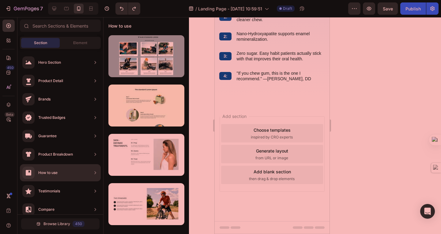
scroll to position [190, 0]
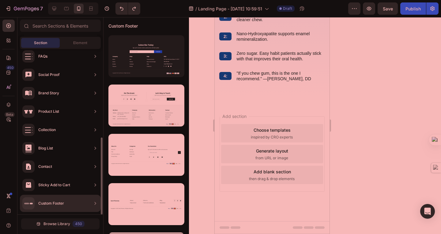
click at [77, 195] on div "Sticky Add to Cart" at bounding box center [60, 203] width 81 height 17
click at [91, 195] on div "Sticky Add to Cart" at bounding box center [60, 203] width 81 height 17
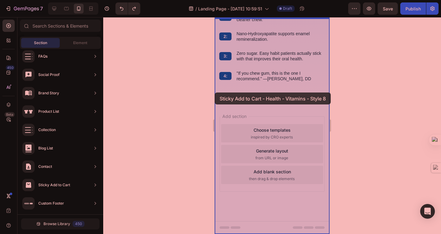
drag, startPoint x: 374, startPoint y: 83, endPoint x: 215, endPoint y: 93, distance: 159.1
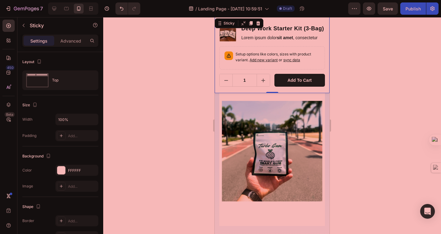
scroll to position [751, 0]
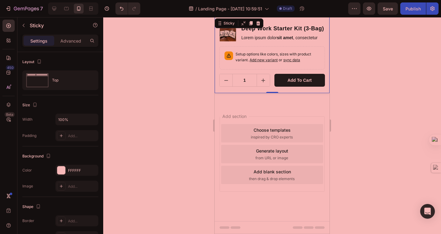
click at [356, 79] on div at bounding box center [272, 125] width 338 height 217
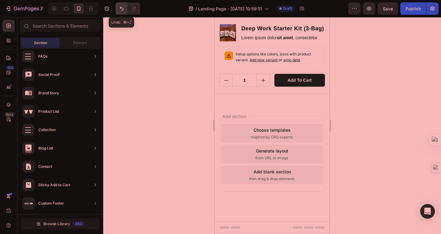
click at [120, 8] on icon "Undo/Redo" at bounding box center [122, 9] width 6 height 6
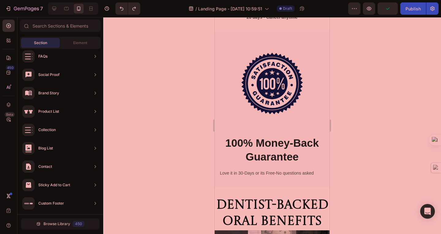
scroll to position [0, 0]
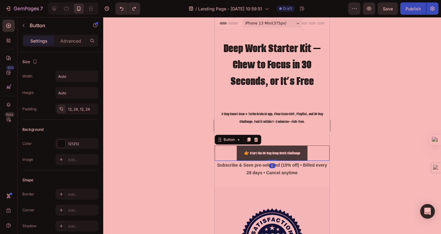
click at [260, 147] on button "👉 Start the 30-Day Deep Work Challenge" at bounding box center [272, 153] width 71 height 15
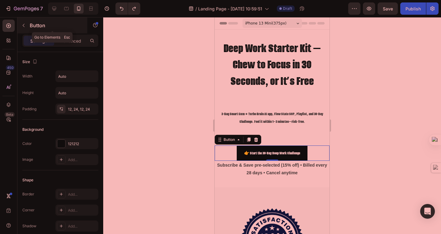
click at [25, 27] on icon "button" at bounding box center [23, 25] width 5 height 5
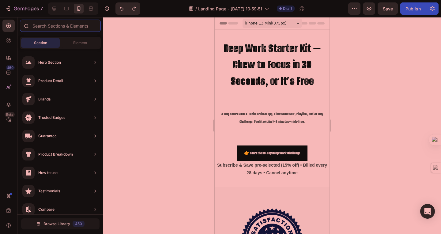
click at [48, 27] on input "text" at bounding box center [60, 26] width 81 height 12
click at [82, 45] on span "Element" at bounding box center [80, 43] width 14 height 6
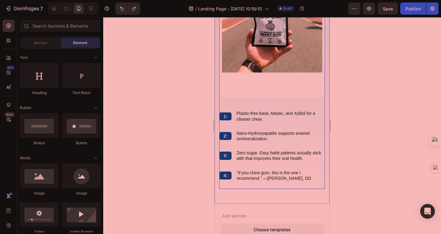
scroll to position [656, 0]
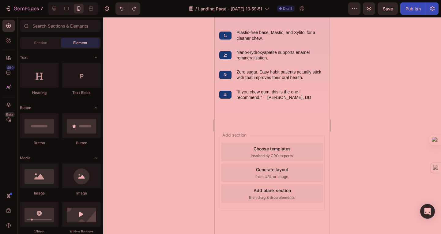
click at [270, 123] on div "Add section Choose templates inspired by CRO experts Generate layout from URL o…" at bounding box center [272, 181] width 115 height 117
click at [274, 123] on icon at bounding box center [272, 122] width 5 height 5
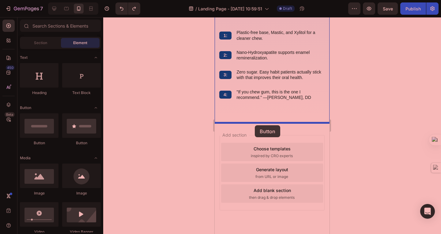
drag, startPoint x: 297, startPoint y: 143, endPoint x: 255, endPoint y: 126, distance: 45.7
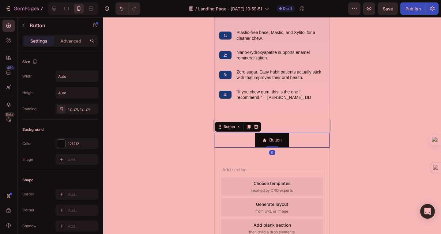
click at [397, 126] on div at bounding box center [272, 125] width 338 height 217
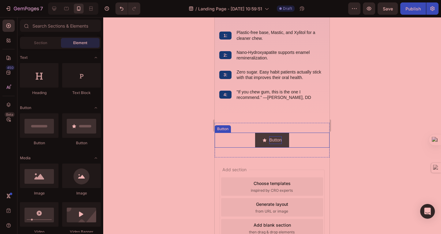
click at [278, 140] on p "Button" at bounding box center [275, 140] width 12 height 8
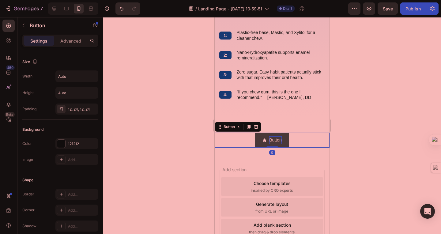
click at [278, 140] on p "Button" at bounding box center [275, 140] width 12 height 8
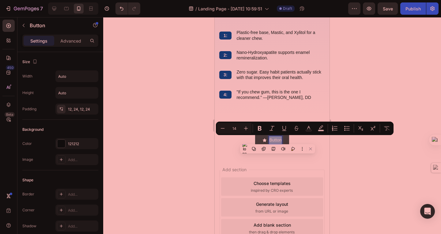
click at [279, 141] on p "Button" at bounding box center [275, 140] width 12 height 8
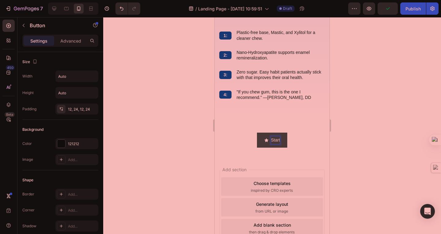
click at [257, 133] on button "Start" at bounding box center [272, 140] width 31 height 15
click at [252, 133] on button "Start your" at bounding box center [272, 140] width 40 height 15
click at [245, 133] on button "Start your deep w" at bounding box center [272, 140] width 55 height 15
click at [242, 133] on button "Start your deep work" at bounding box center [272, 140] width 61 height 15
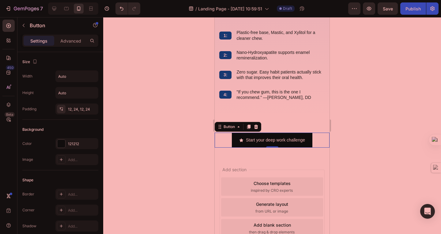
click at [370, 85] on div at bounding box center [272, 125] width 338 height 217
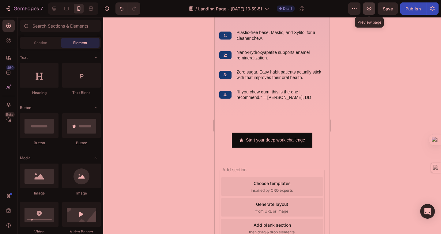
click at [367, 9] on icon "button" at bounding box center [369, 9] width 6 height 6
